Goal: Task Accomplishment & Management: Manage account settings

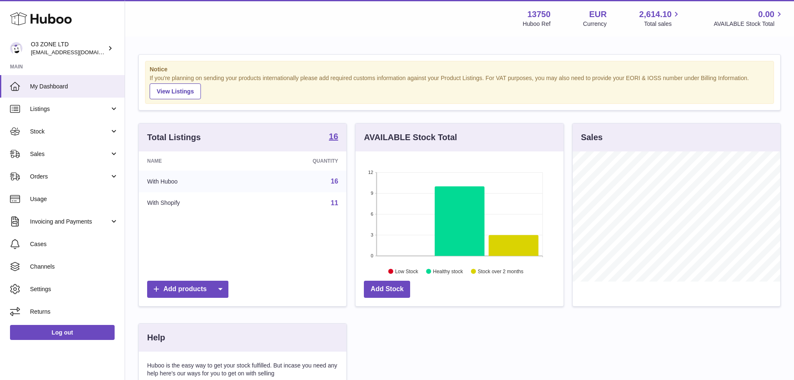
scroll to position [130, 208]
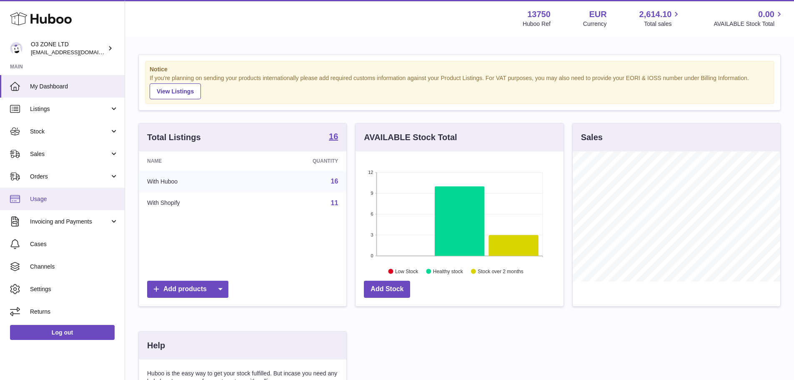
click at [75, 203] on link "Usage" at bounding box center [62, 199] width 125 height 23
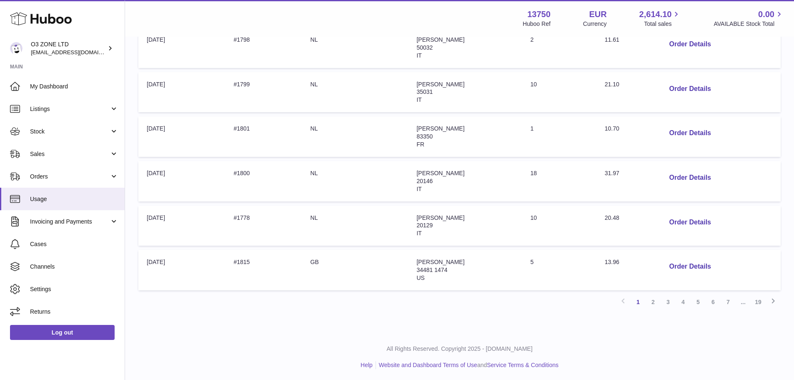
scroll to position [351, 0]
click at [757, 299] on link "19" at bounding box center [757, 300] width 15 height 15
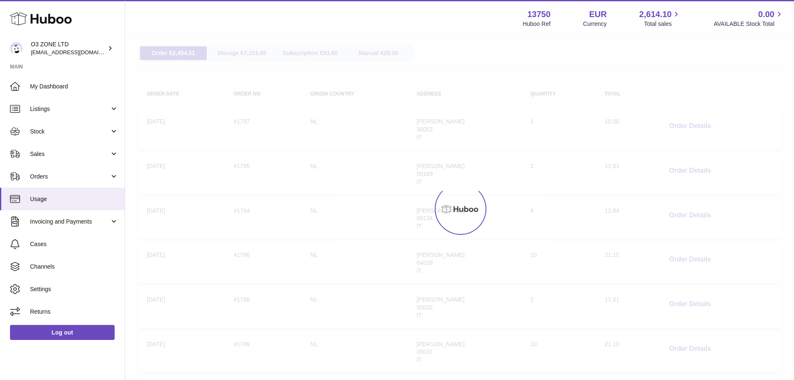
scroll to position [38, 0]
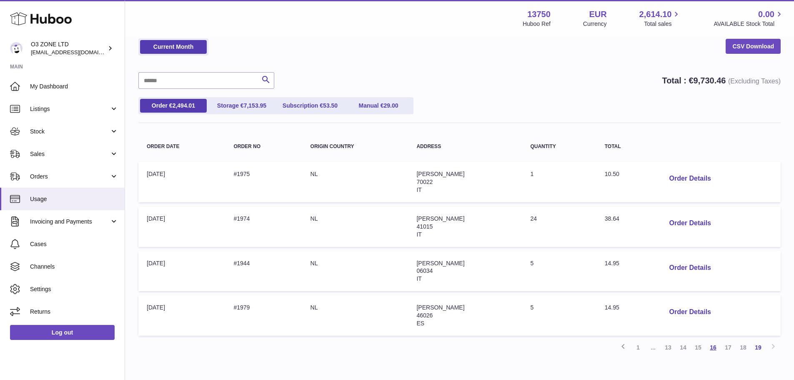
click at [707, 350] on link "16" at bounding box center [712, 347] width 15 height 15
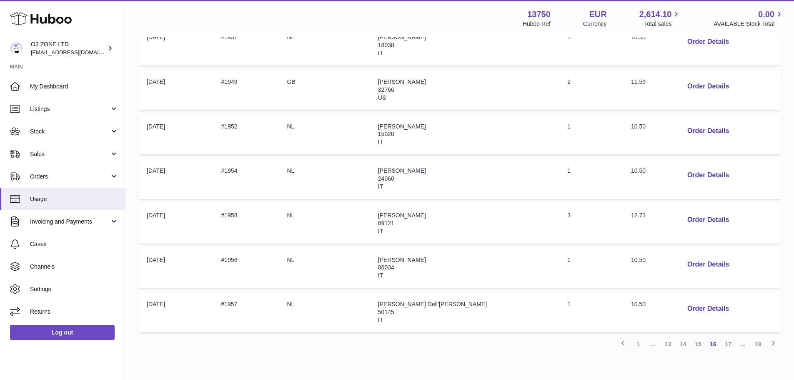
scroll to position [226, 0]
